Goal: Check status: Check status

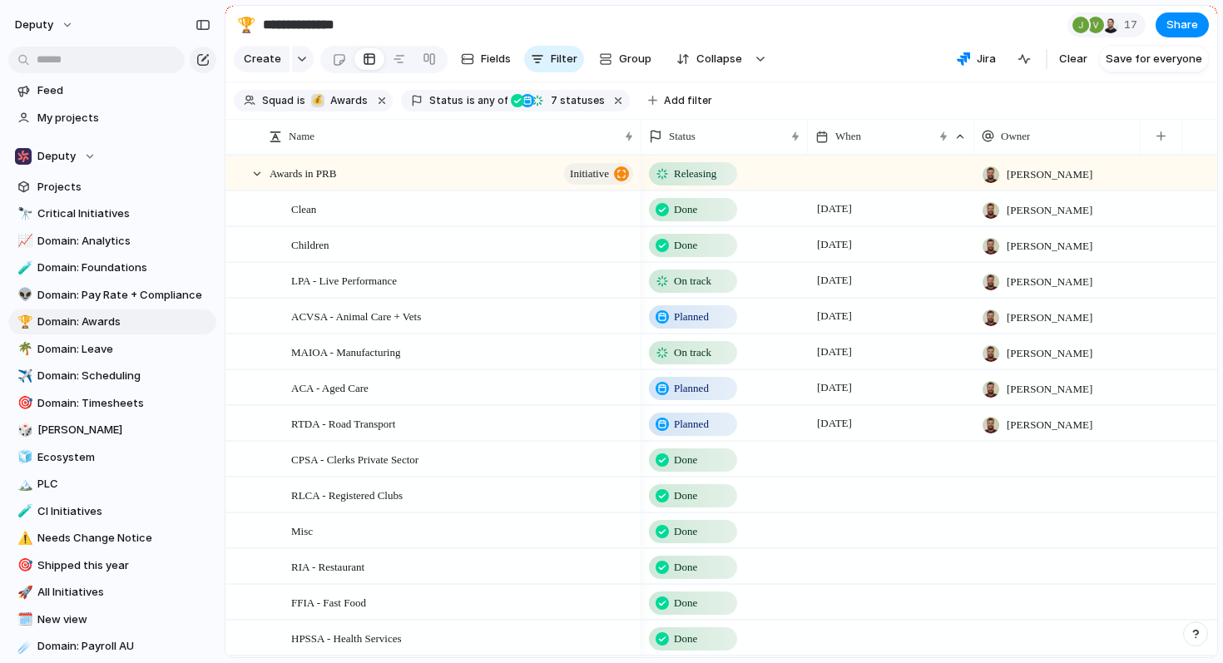
click at [676, 351] on span "On track" at bounding box center [692, 352] width 37 height 17
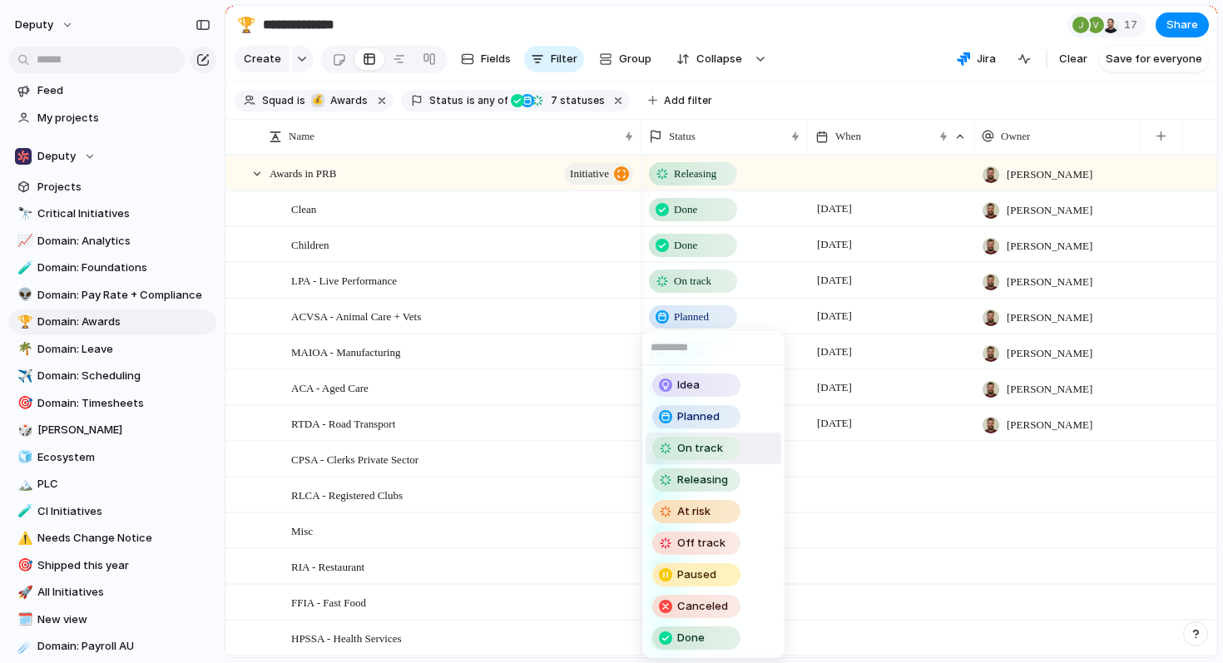
click at [521, 133] on div "Idea Planned On track Releasing At risk Off track Paused Canceled Done" at bounding box center [611, 331] width 1223 height 663
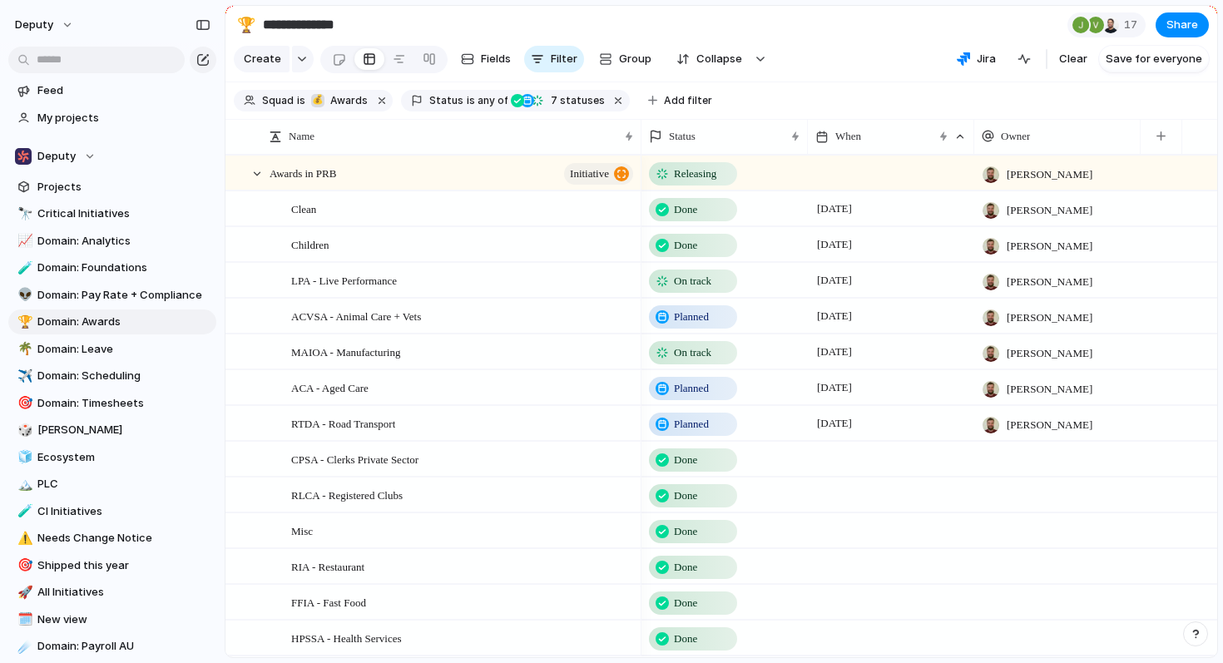
click at [827, 63] on section "Create Fields Filter Group Zoom Collapse Jira Clear Save for everyone" at bounding box center [721, 62] width 992 height 40
click at [1116, 28] on div at bounding box center [1110, 25] width 17 height 17
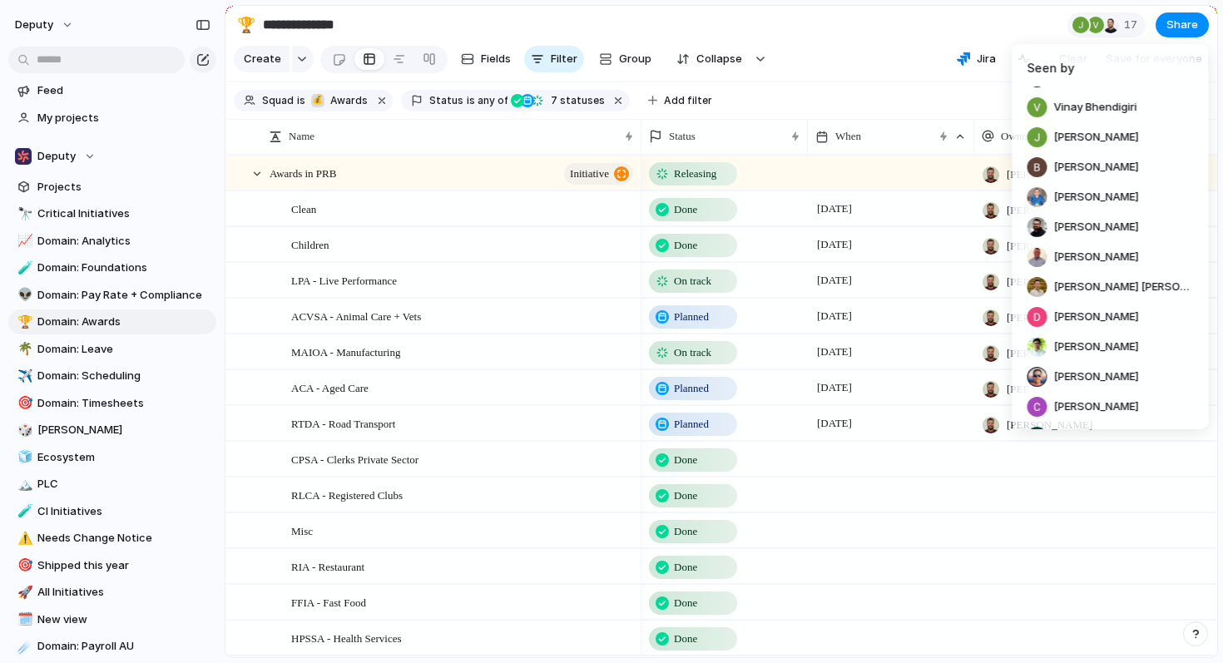
scroll to position [171, 0]
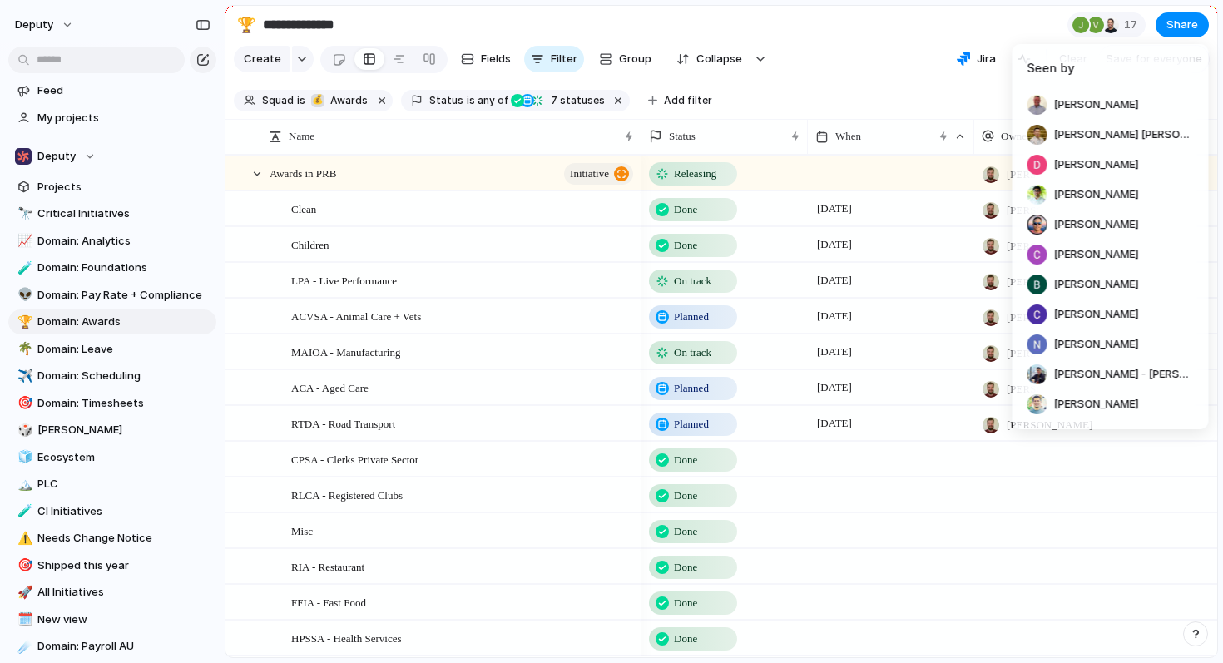
click at [898, 32] on div "Seen by [PERSON_NAME] [PERSON_NAME] Bhendigiri [PERSON_NAME] [PERSON_NAME] [PER…" at bounding box center [611, 331] width 1223 height 663
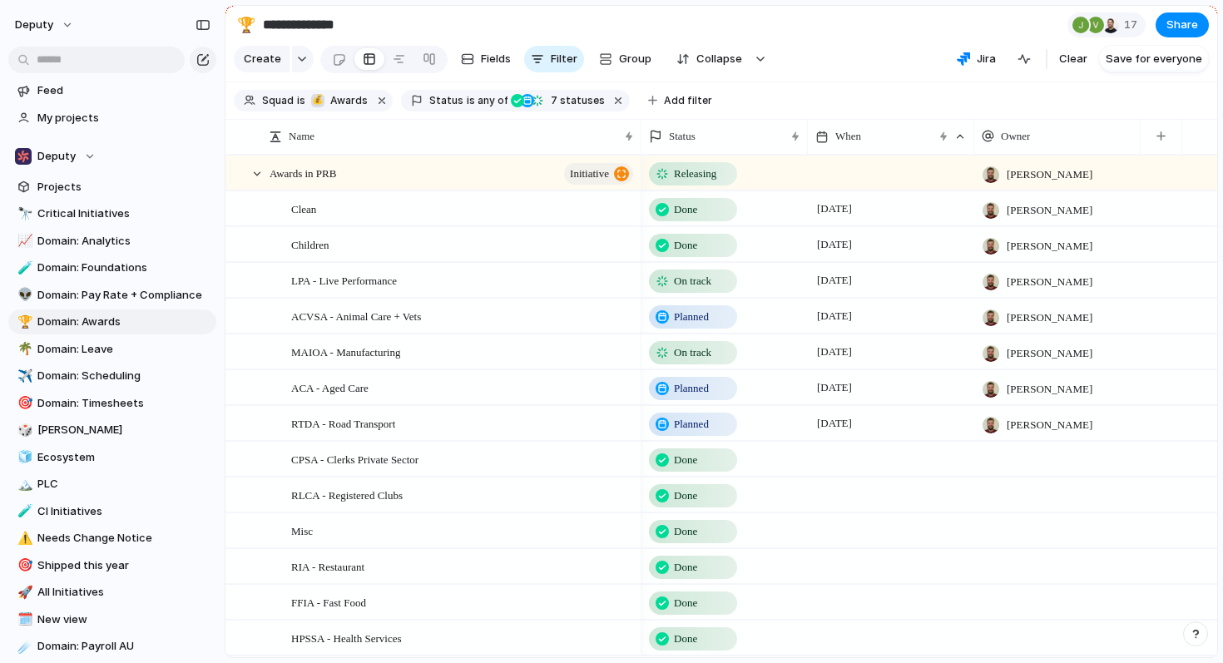
click at [723, 349] on div "On track" at bounding box center [693, 353] width 85 height 20
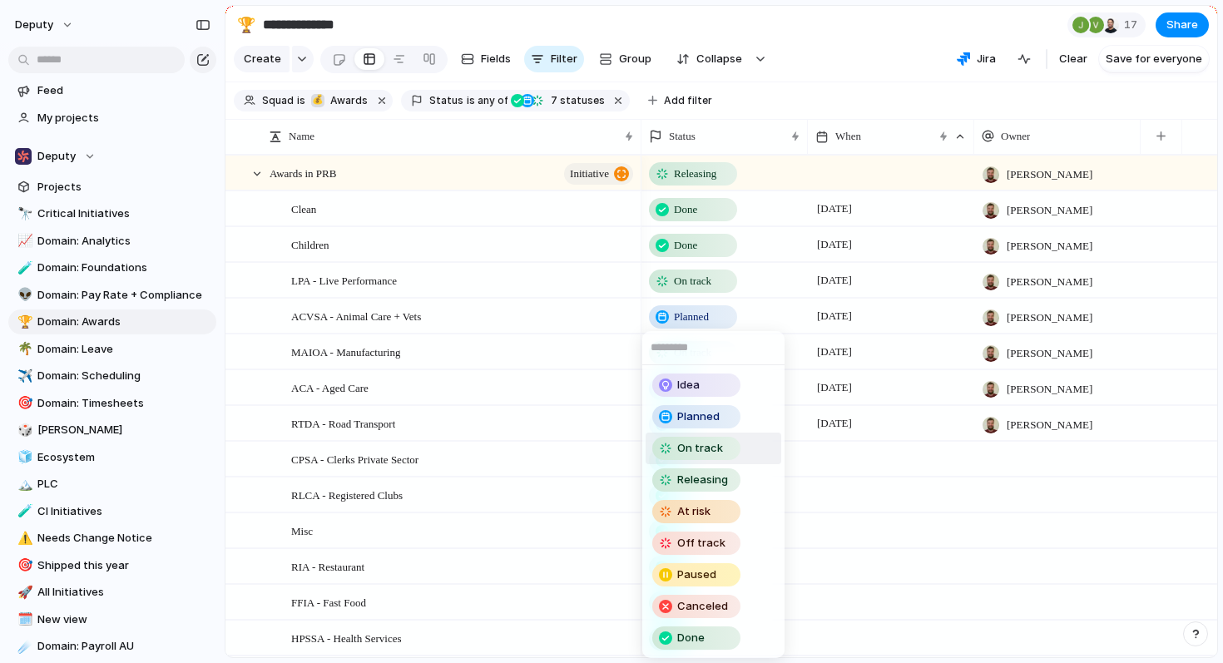
click at [871, 57] on div "Idea Planned On track Releasing At risk Off track Paused Canceled Done" at bounding box center [611, 331] width 1223 height 663
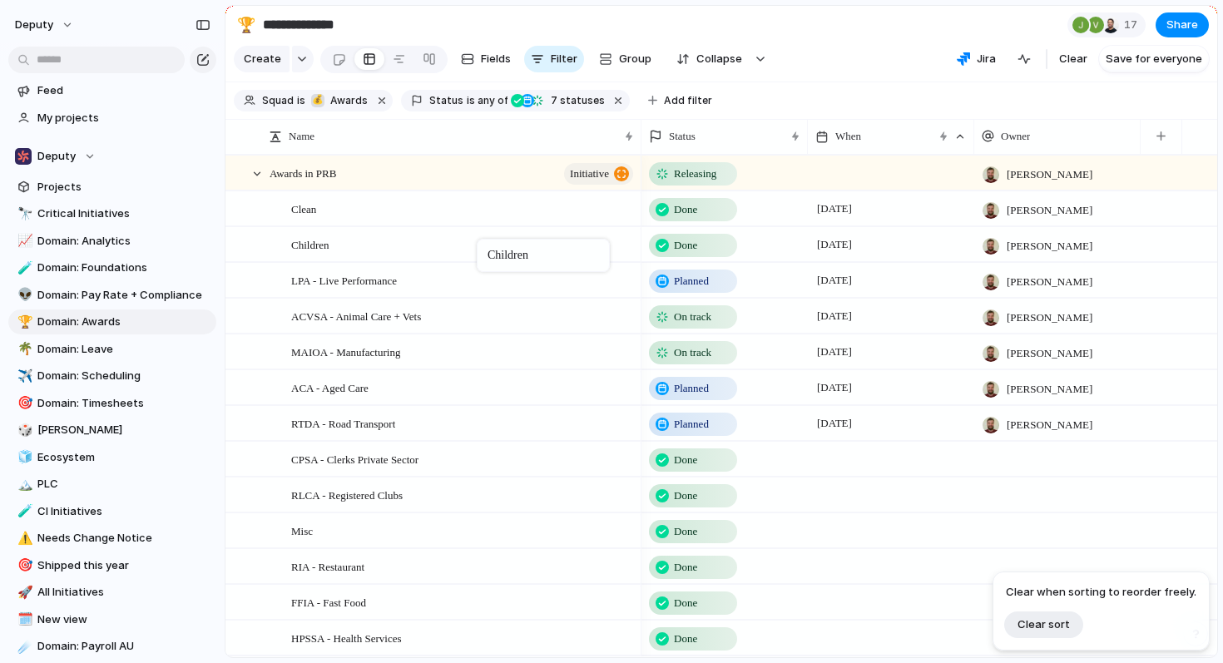
drag, startPoint x: 550, startPoint y: 242, endPoint x: 485, endPoint y: 243, distance: 64.9
